Goal: Task Accomplishment & Management: Use online tool/utility

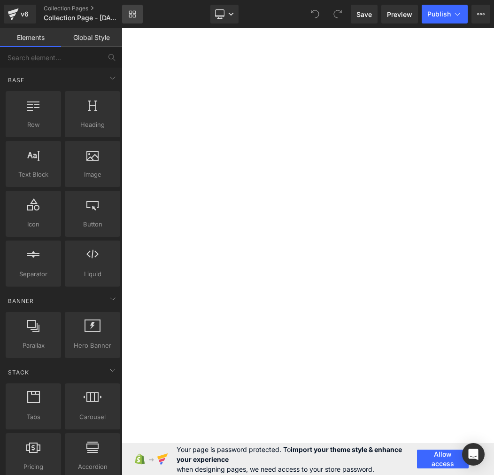
click at [133, 13] on icon at bounding box center [133, 14] width 8 height 8
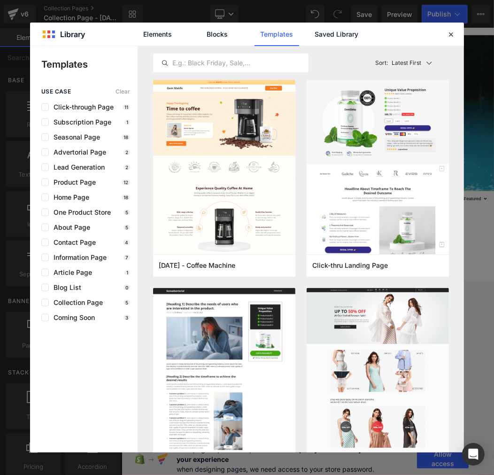
click at [313, 40] on div "Elements Blocks Templates Saved Library" at bounding box center [247, 34] width 239 height 23
click at [332, 33] on link "Saved Library" at bounding box center [336, 34] width 45 height 23
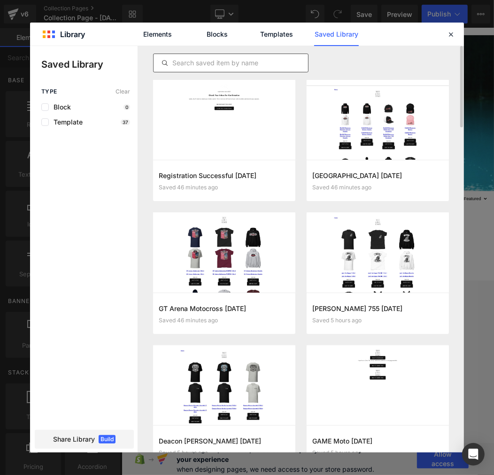
click at [251, 69] on div at bounding box center [231, 63] width 156 height 19
click at [253, 64] on input "text" at bounding box center [231, 62] width 155 height 11
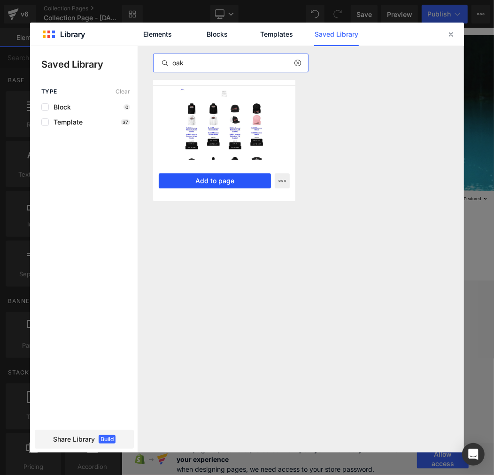
type input "oak"
click at [223, 182] on button "Add to page" at bounding box center [215, 180] width 112 height 15
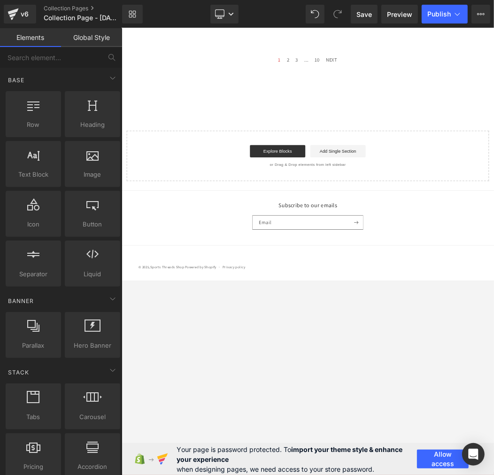
scroll to position [371, 0]
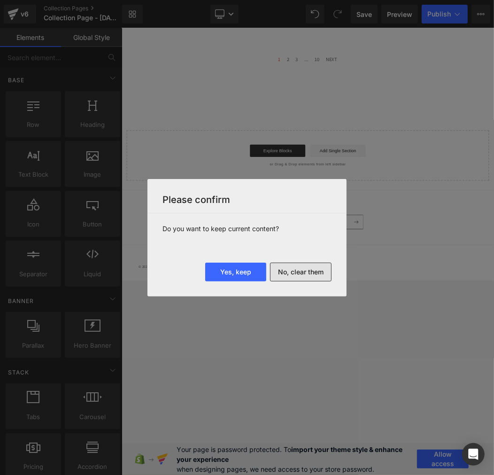
click at [317, 273] on button "No, clear them" at bounding box center [301, 272] width 62 height 19
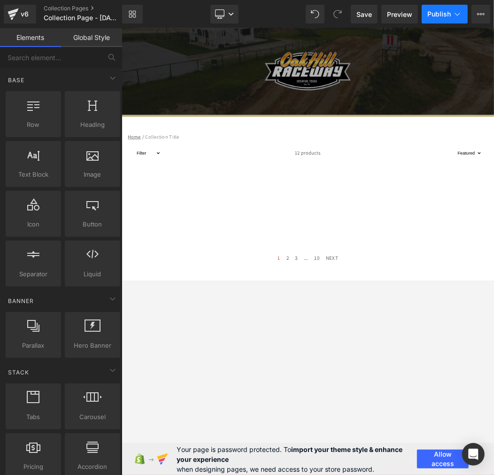
click at [447, 16] on span "Publish" at bounding box center [439, 14] width 23 height 8
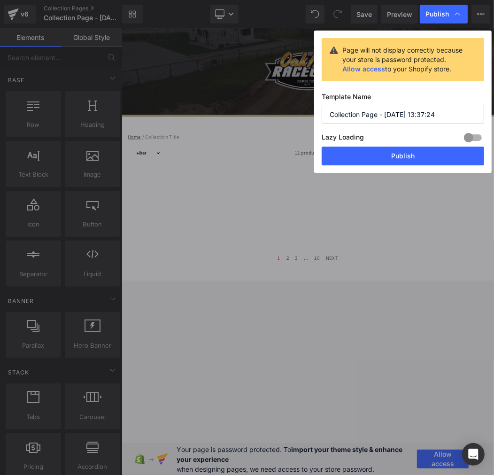
click at [383, 110] on input "Collection Page - Aug 27, 13:37:24" at bounding box center [403, 114] width 163 height 19
paste input "Oakhill Raceway"
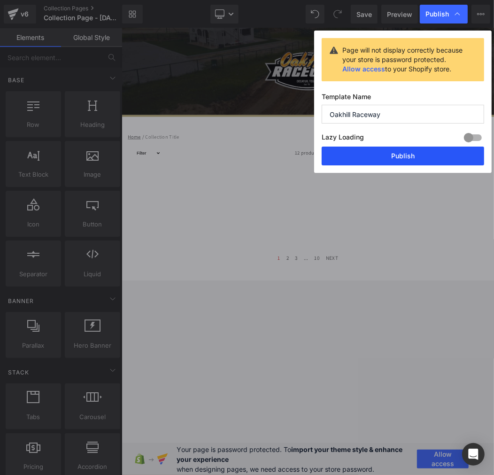
type input "Oakhill Raceway"
click at [417, 160] on button "Publish" at bounding box center [403, 156] width 163 height 19
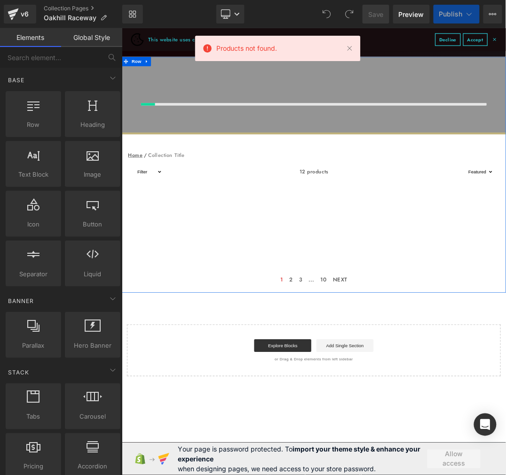
drag, startPoint x: 218, startPoint y: 95, endPoint x: 232, endPoint y: 76, distance: 23.5
